Goal: Task Accomplishment & Management: Manage account settings

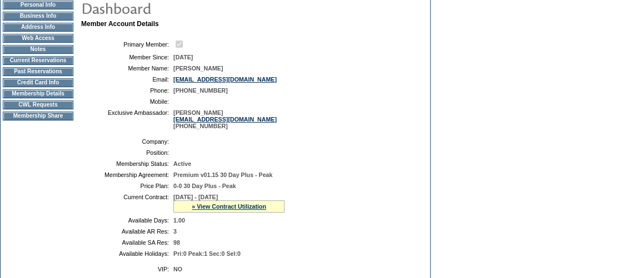
scroll to position [101, 0]
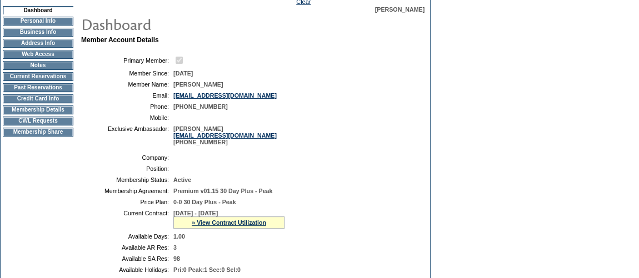
click at [47, 115] on td "Membership Details" at bounding box center [38, 110] width 71 height 9
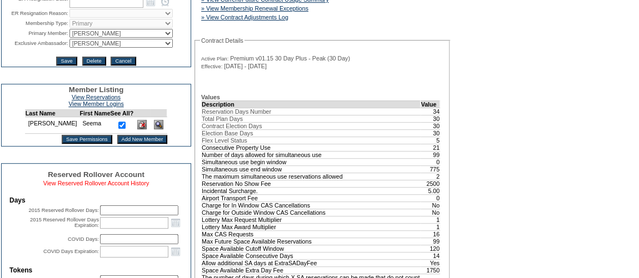
scroll to position [202, 0]
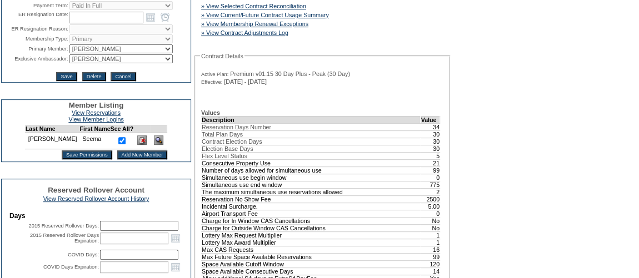
click at [102, 63] on select "IT Group Admin [PERSON_NAME] [PERSON_NAME] Team Accounting (MSM) [PERSON_NAME] …" at bounding box center [120, 58] width 103 height 9
select select "60633"
click at [69, 61] on select "IT Group Admin [PERSON_NAME] [PERSON_NAME] Team Accounting (MSM) [PERSON_NAME] …" at bounding box center [120, 58] width 103 height 9
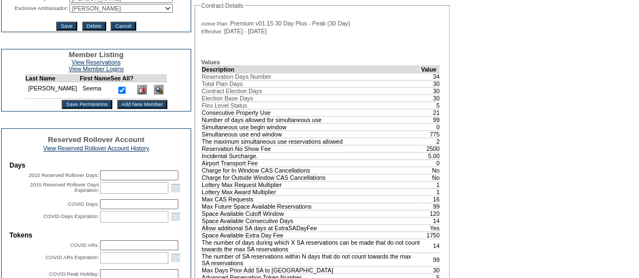
click at [62, 31] on input "Save" at bounding box center [66, 26] width 21 height 9
